Goal: Navigation & Orientation: Find specific page/section

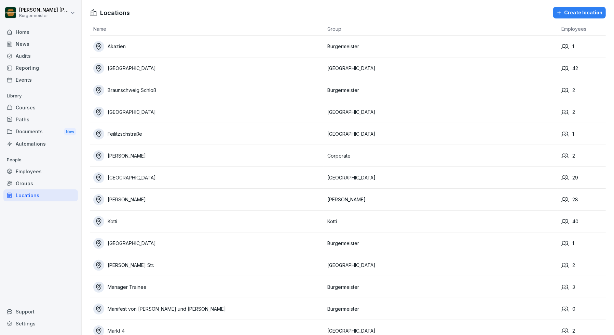
click at [22, 32] on div "Home" at bounding box center [40, 32] width 75 height 12
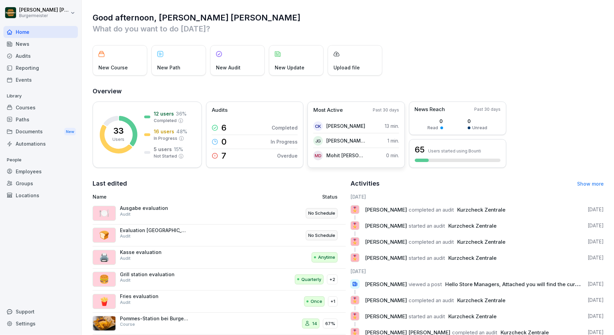
scroll to position [19, 0]
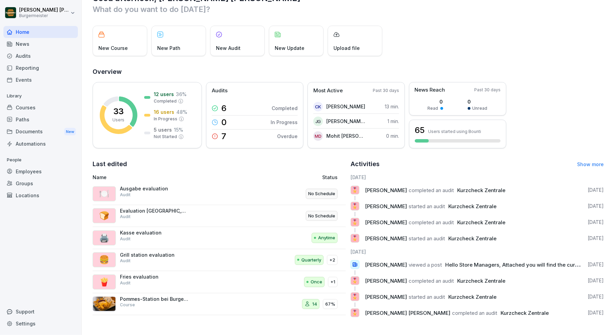
click at [27, 52] on div "Audits" at bounding box center [40, 56] width 75 height 12
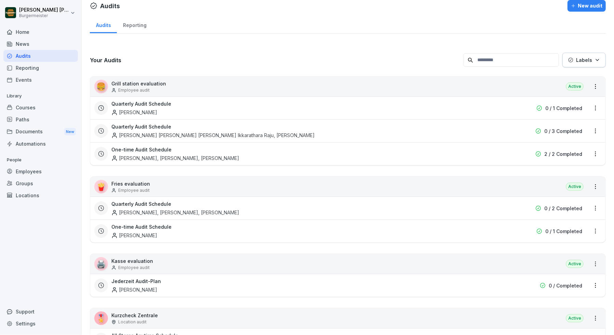
click at [121, 13] on div "Audits New audit Audits Reporting Your Audits Labels 🍔 Grill station evaluation…" at bounding box center [348, 282] width 532 height 578
click at [136, 20] on div "Reporting" at bounding box center [135, 24] width 36 height 17
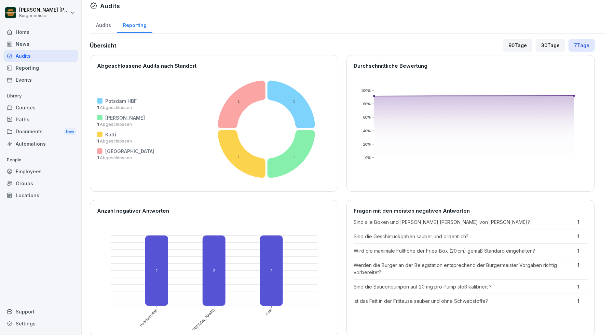
click at [43, 64] on div "Reporting" at bounding box center [40, 68] width 75 height 12
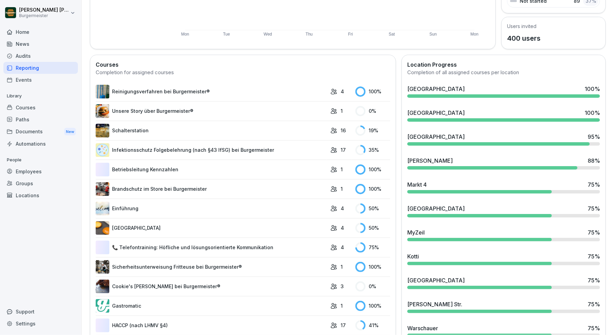
scroll to position [153, 0]
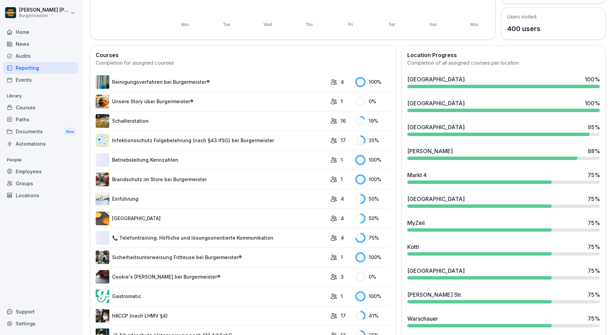
click at [28, 52] on div "Audits" at bounding box center [40, 56] width 75 height 12
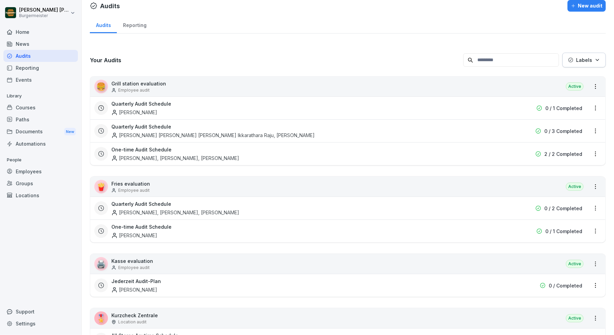
click at [131, 19] on div "Reporting" at bounding box center [135, 24] width 36 height 17
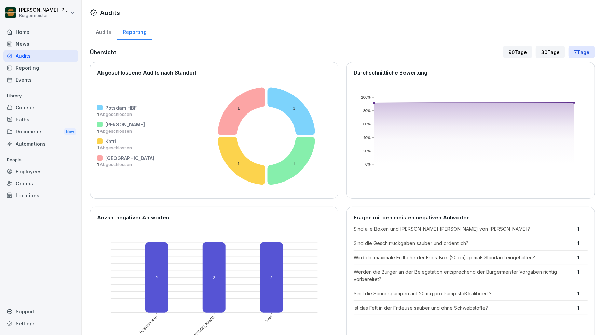
click at [103, 37] on div "Audits" at bounding box center [103, 31] width 27 height 17
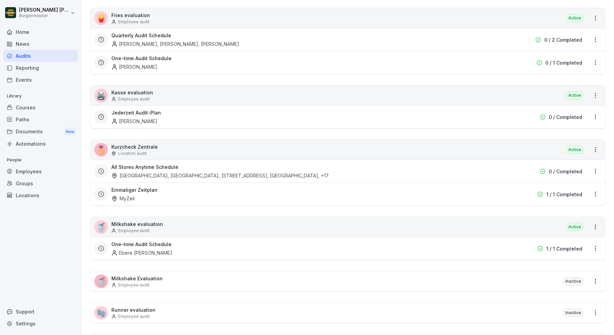
scroll to position [239, 0]
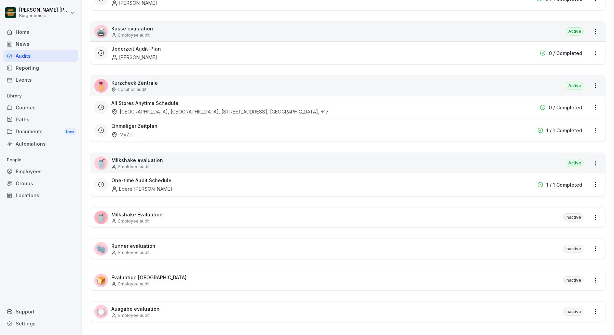
click at [145, 99] on h3 "All Stores Anytime Schedule" at bounding box center [144, 102] width 67 height 7
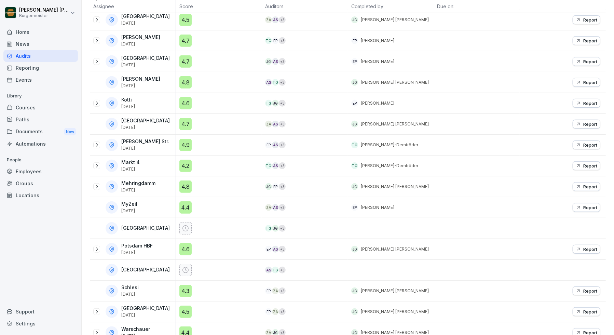
scroll to position [203, 0]
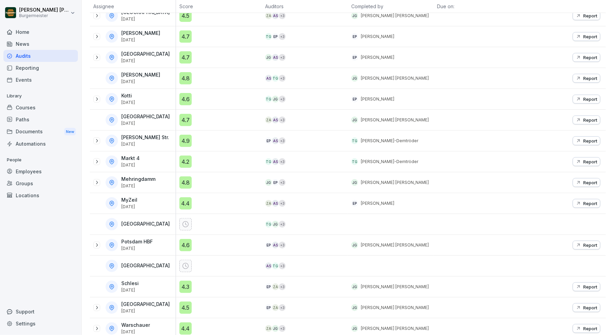
click at [31, 126] on div "Documents New" at bounding box center [40, 131] width 75 height 13
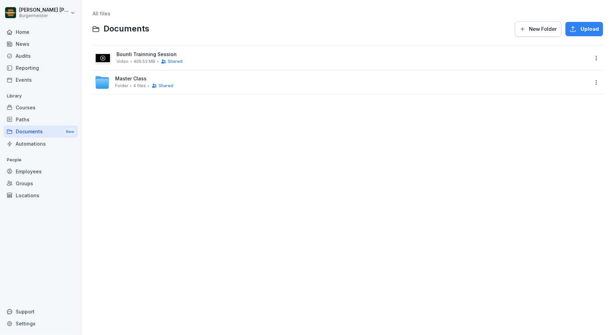
click at [22, 116] on div "Paths" at bounding box center [40, 119] width 75 height 12
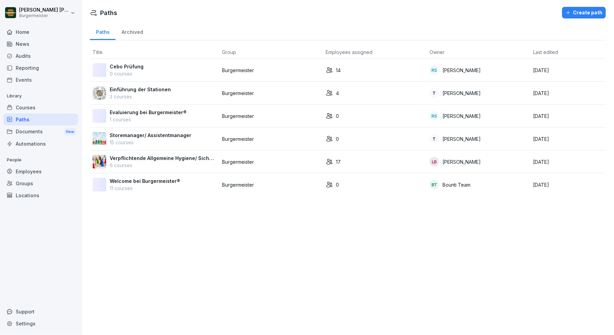
click at [25, 104] on div "Courses" at bounding box center [40, 108] width 75 height 12
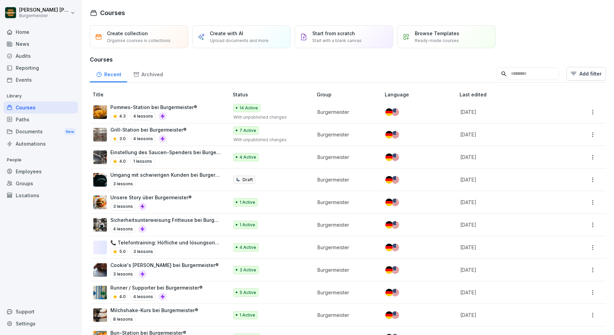
click at [27, 53] on div "Audits" at bounding box center [40, 56] width 75 height 12
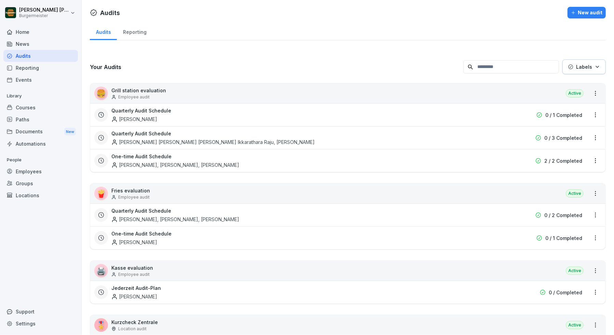
click at [27, 70] on div "Reporting" at bounding box center [40, 68] width 75 height 12
